Goal: Task Accomplishment & Management: Use online tool/utility

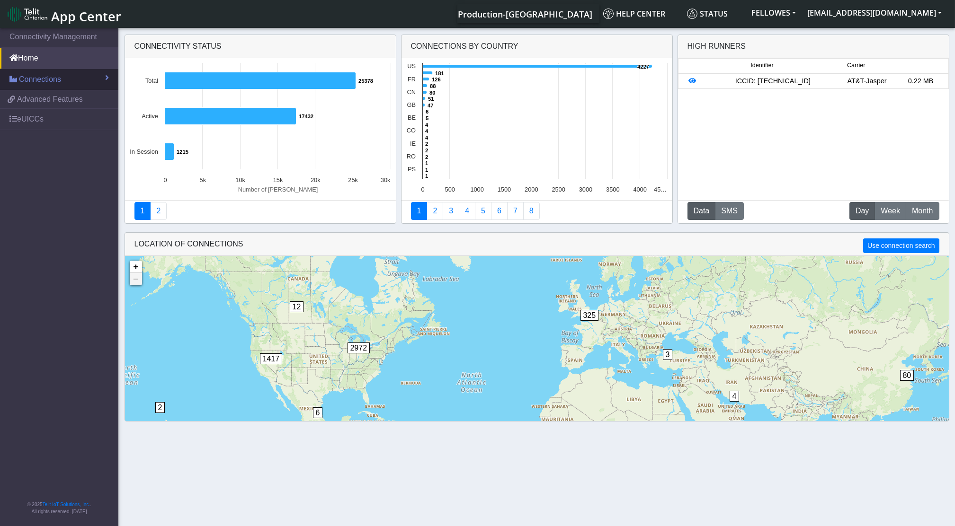
click at [31, 80] on span "Connections" at bounding box center [40, 79] width 42 height 11
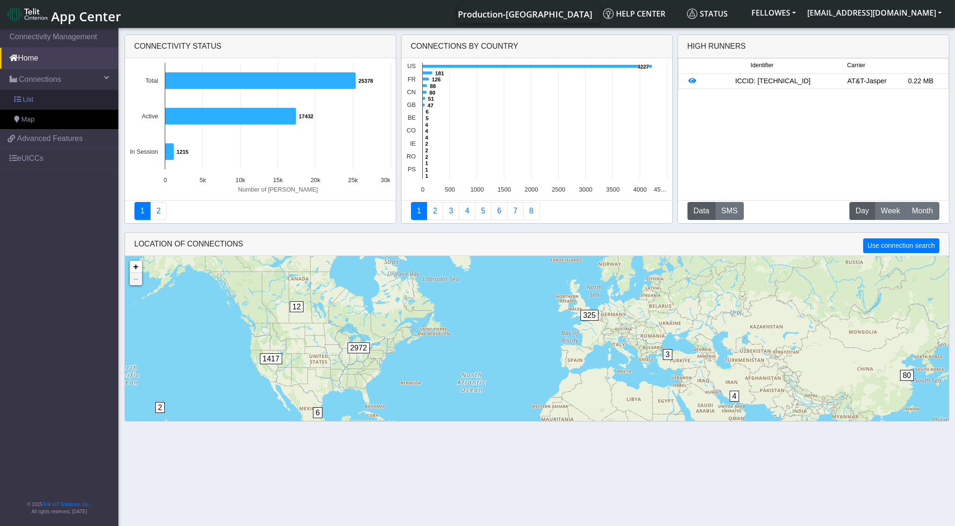
click at [35, 97] on link "List" at bounding box center [59, 100] width 118 height 20
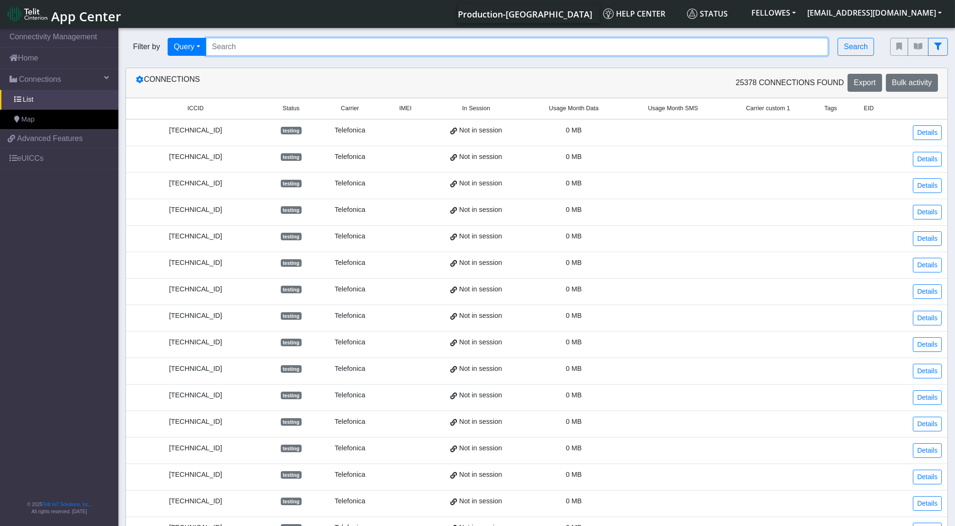
click at [261, 53] on input "Search..." at bounding box center [517, 47] width 623 height 18
paste input "89358151000011640425"
type input "89358151000011640425"
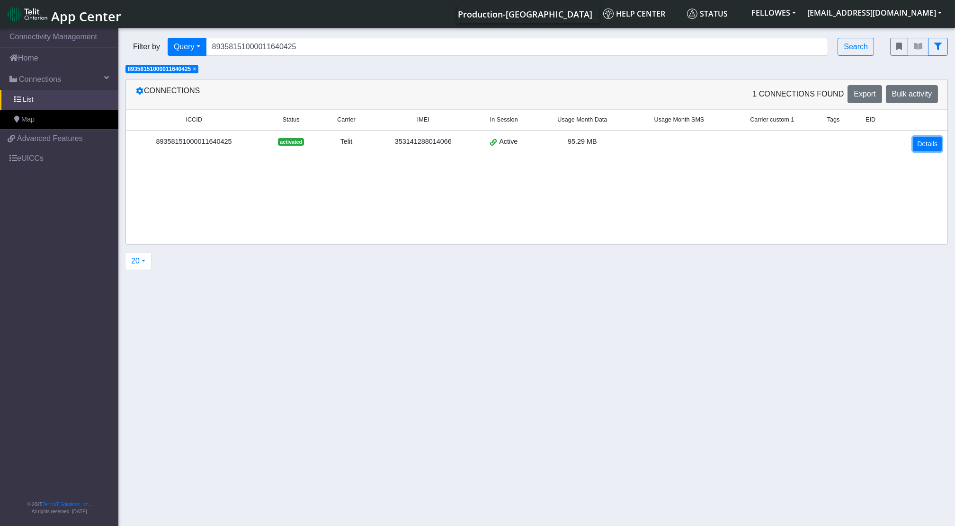
click at [926, 142] on link "Details" at bounding box center [927, 144] width 29 height 15
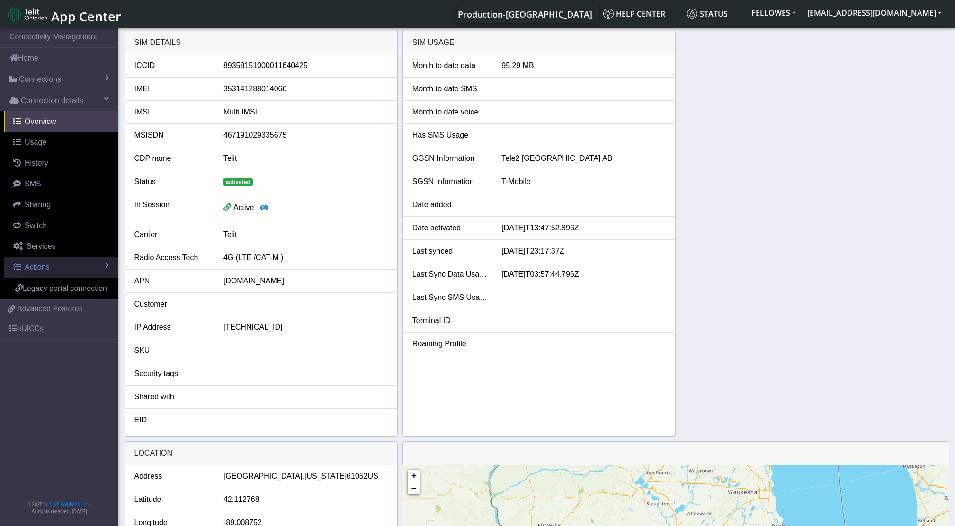
click at [78, 263] on link "Actions" at bounding box center [61, 267] width 115 height 21
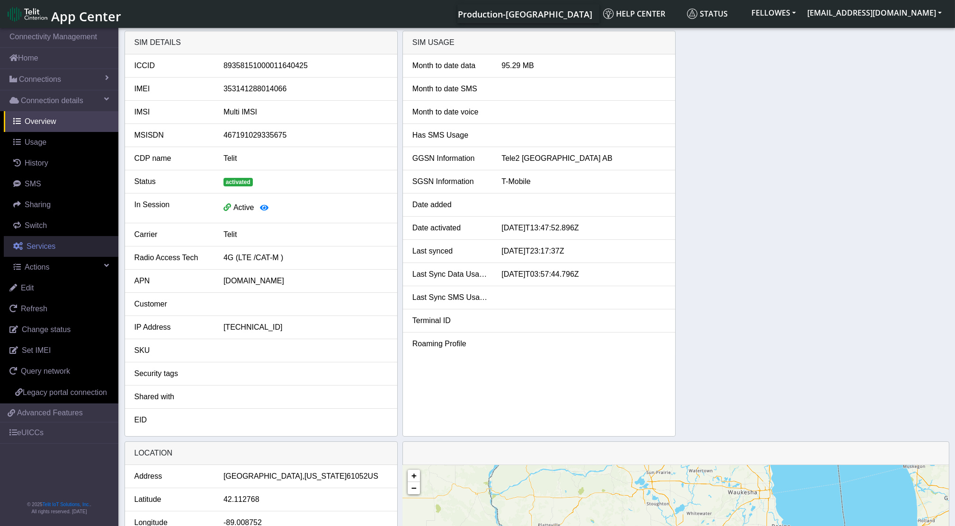
click at [52, 240] on link "Services" at bounding box center [61, 246] width 115 height 21
select select "2: 6"
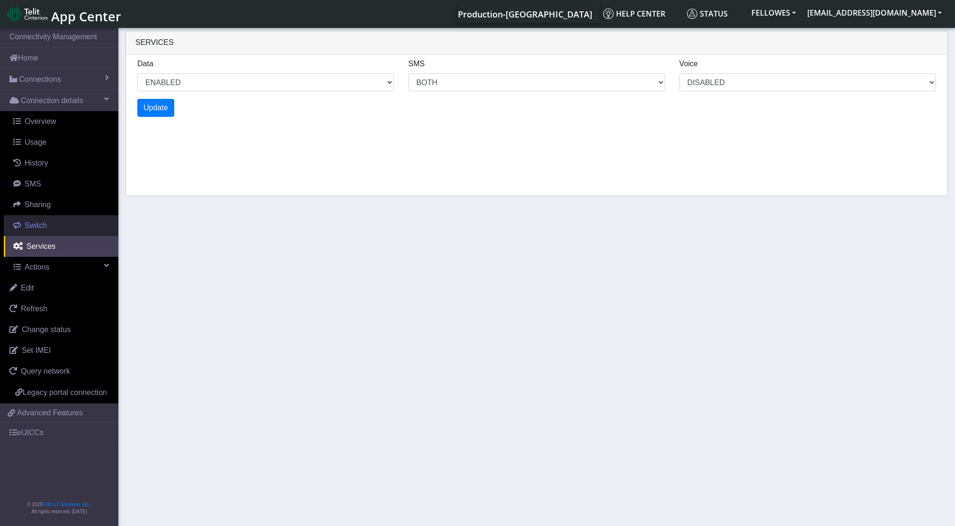
click at [55, 224] on link "Switch" at bounding box center [61, 225] width 115 height 21
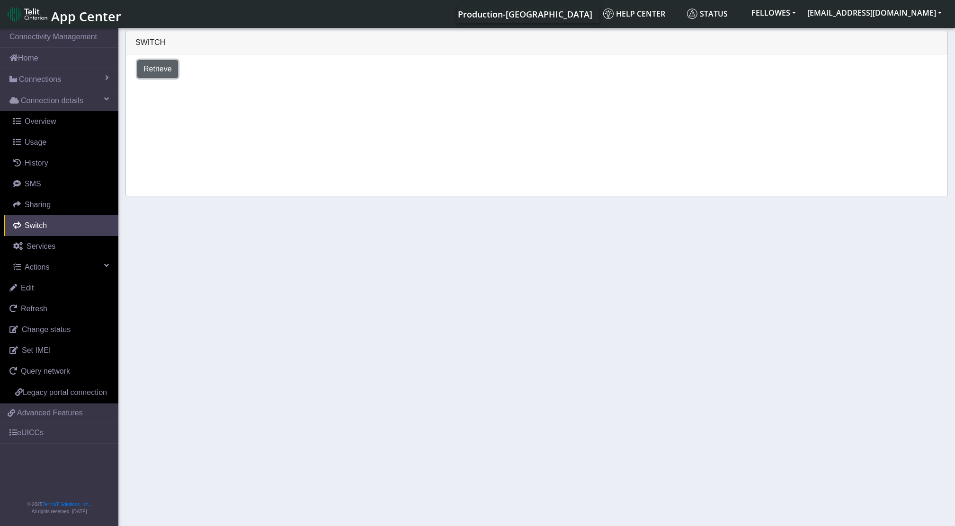
click at [157, 72] on span "Retrieve" at bounding box center [157, 69] width 28 height 8
select select "[GEOGRAPHIC_DATA]"
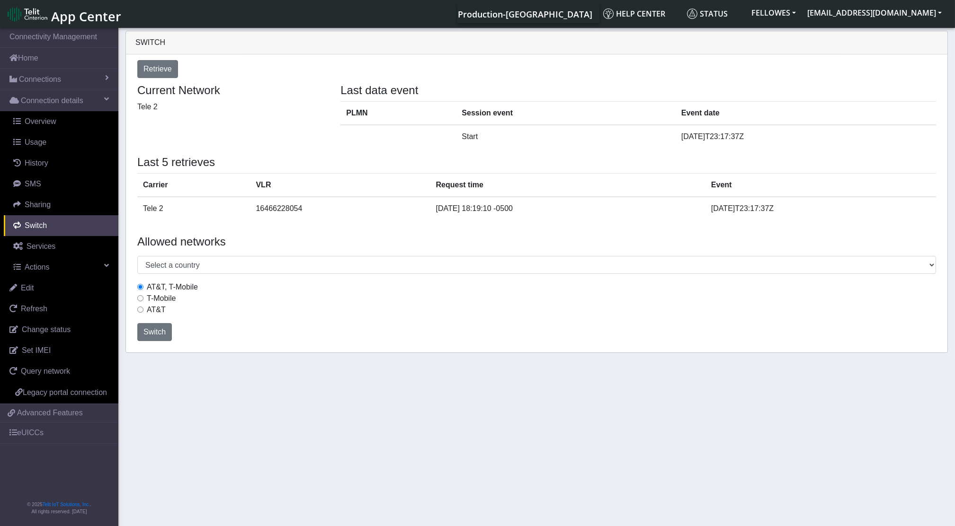
click at [150, 299] on label "T-Mobile" at bounding box center [161, 298] width 29 height 11
click at [143, 299] on input "T-Mobile" at bounding box center [140, 298] width 6 height 6
radio input "true"
click at [156, 333] on span "Switch" at bounding box center [154, 332] width 22 height 8
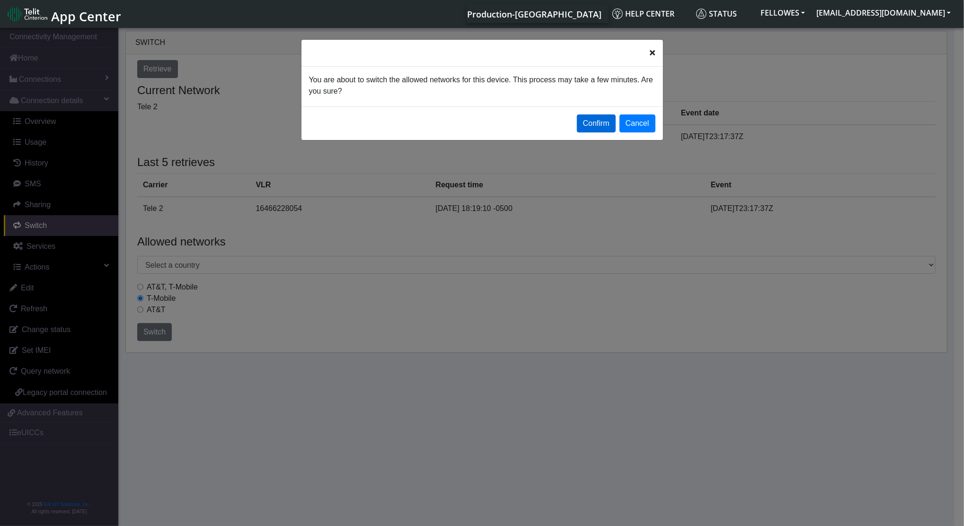
click at [595, 130] on button "Confirm" at bounding box center [596, 124] width 39 height 18
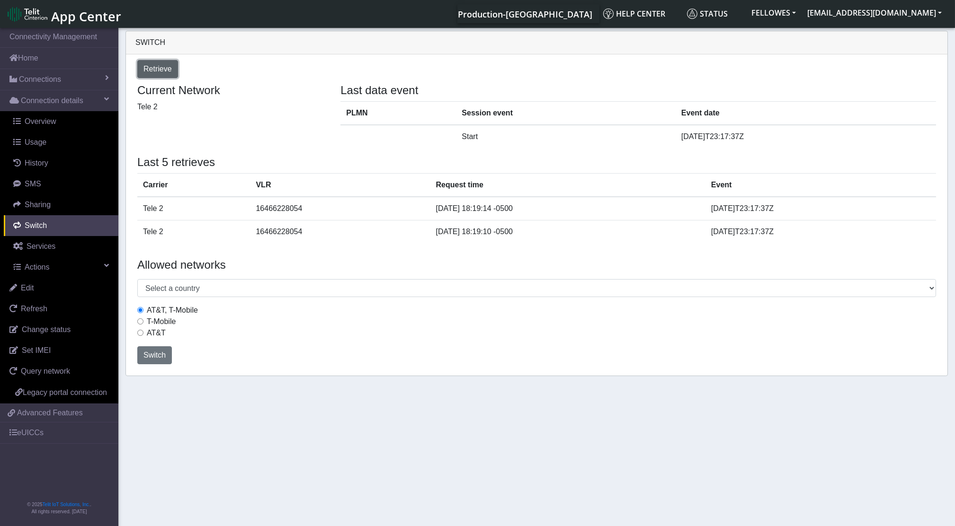
click at [158, 73] on span "Retrieve" at bounding box center [157, 69] width 28 height 8
